Goal: Task Accomplishment & Management: Manage account settings

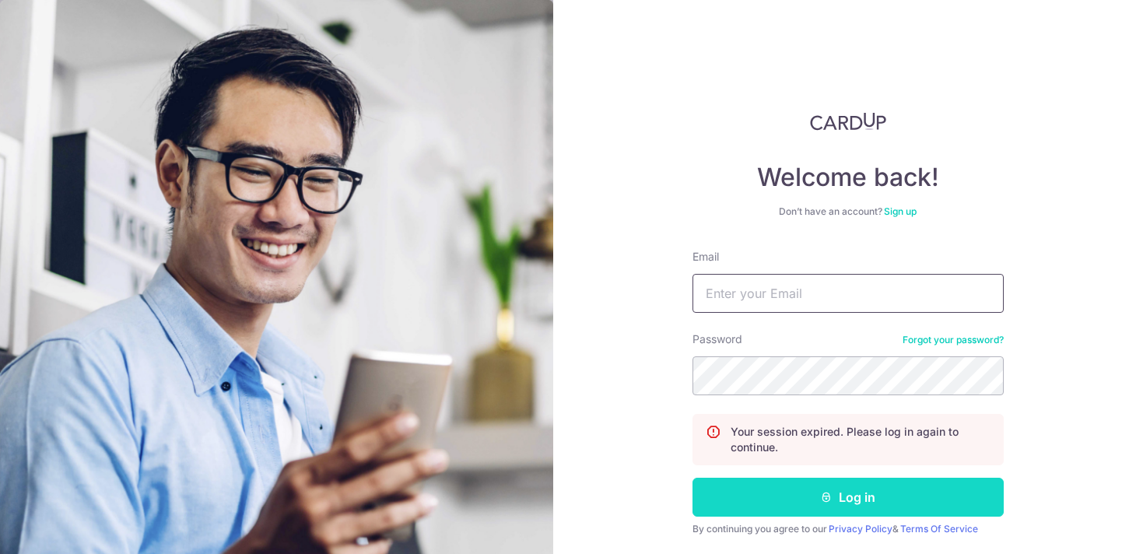
type input "[EMAIL_ADDRESS][DOMAIN_NAME]"
click at [839, 498] on button "Log in" at bounding box center [847, 497] width 311 height 39
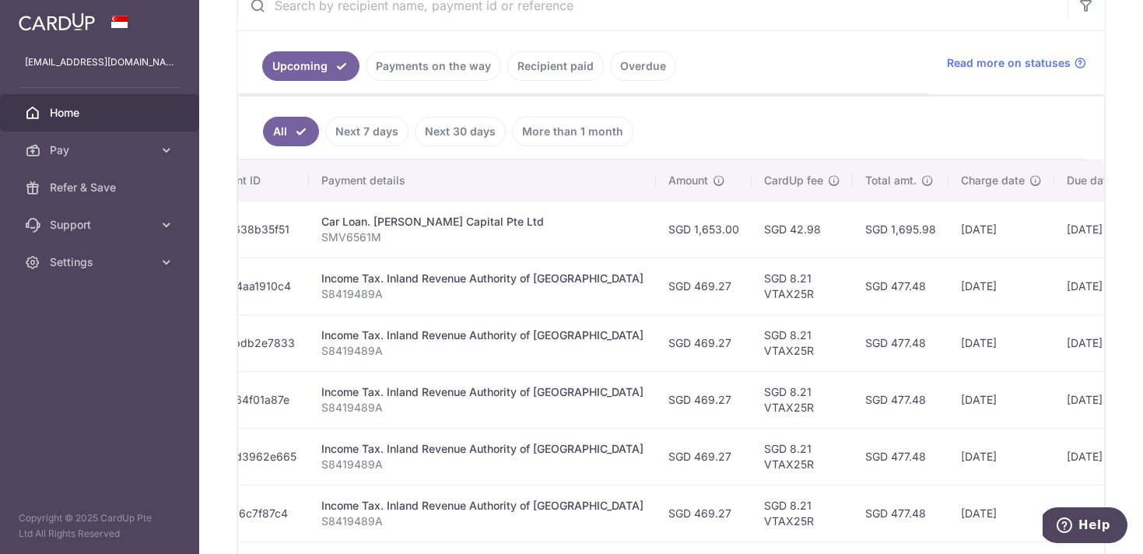
scroll to position [0, 245]
